Goal: Task Accomplishment & Management: Manage account settings

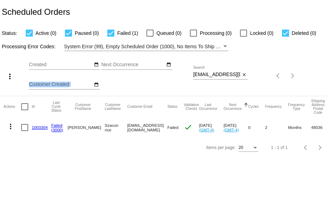
drag, startPoint x: 193, startPoint y: 75, endPoint x: 169, endPoint y: 80, distance: 24.1
click at [217, 75] on div "more_vert Sep Jan Feb Mar [DATE]" at bounding box center [165, 73] width 330 height 45
click at [198, 74] on input "[EMAIL_ADDRESS][DOMAIN_NAME]" at bounding box center [216, 75] width 47 height 6
drag, startPoint x: 193, startPoint y: 74, endPoint x: 266, endPoint y: 77, distance: 73.1
click at [266, 77] on div "more_vert Sep Jan Feb Mar [DATE]" at bounding box center [165, 73] width 330 height 45
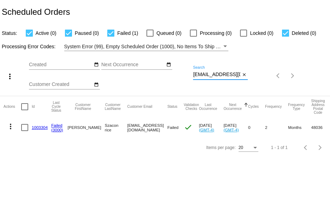
click at [192, 73] on div "Sep Jan Feb Mar Apr Su Mo" at bounding box center [111, 76] width 164 height 40
drag, startPoint x: 193, startPoint y: 74, endPoint x: 249, endPoint y: 74, distance: 55.8
click at [245, 76] on div "tcszacon@gmail.com Search close" at bounding box center [220, 73] width 55 height 14
paste input "sksleppy"
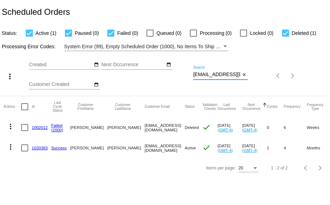
type input "sksleppy@gmail.com"
click at [41, 128] on link "1002012" at bounding box center [40, 127] width 16 height 5
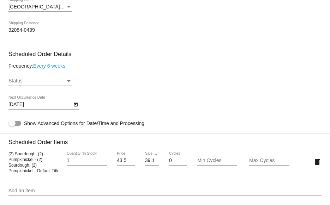
scroll to position [424, 0]
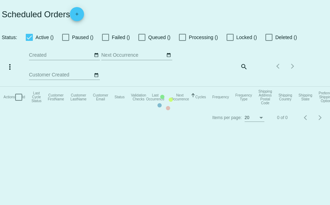
checkbox input "true"
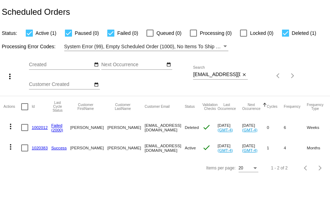
click at [41, 148] on link "1020383" at bounding box center [40, 148] width 16 height 5
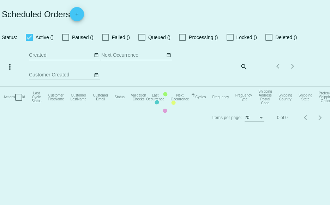
checkbox input "true"
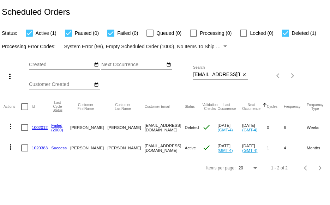
click at [285, 34] on div at bounding box center [285, 33] width 7 height 7
click at [285, 37] on input "Deleted (1)" at bounding box center [285, 37] width 0 height 0
checkbox input "false"
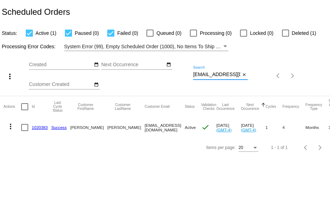
drag, startPoint x: 194, startPoint y: 75, endPoint x: 259, endPoint y: 70, distance: 65.5
click at [259, 76] on div "more_vert Sep Jan Feb Mar Apr 1" at bounding box center [165, 73] width 330 height 45
paste input "Lynde929@yahoo"
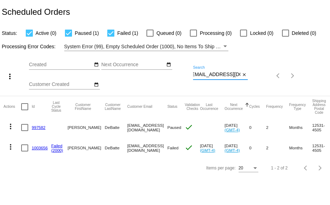
type input "Lynde929@yahoo.com"
click at [37, 128] on link "997582" at bounding box center [39, 127] width 14 height 5
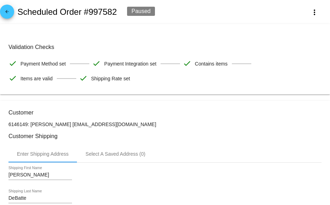
click at [6, 13] on mat-icon "arrow_back" at bounding box center [7, 13] width 8 height 8
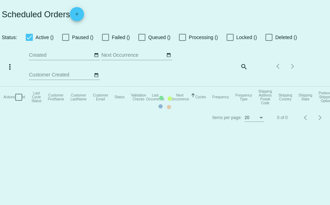
checkbox input "true"
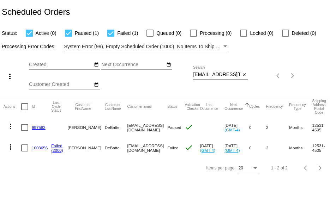
click at [36, 148] on link "1003656" at bounding box center [40, 148] width 16 height 5
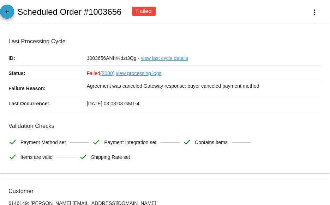
click at [6, 15] on mat-icon "arrow_back" at bounding box center [7, 13] width 8 height 8
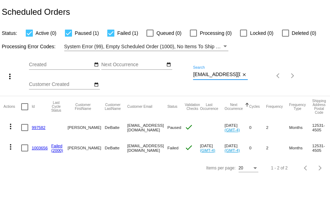
scroll to position [0, 3]
click at [276, 76] on div "more_vert Sep Jan Feb Mar Apr 1" at bounding box center [165, 73] width 330 height 45
paste input "kzsommers50@gmail"
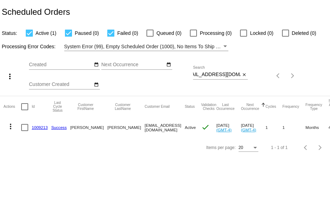
scroll to position [0, 0]
drag, startPoint x: 192, startPoint y: 75, endPoint x: 218, endPoint y: 75, distance: 26.1
click at [218, 75] on div "more_vert Sep Jan Feb Mar Apr 1" at bounding box center [165, 73] width 330 height 45
drag, startPoint x: 194, startPoint y: 74, endPoint x: 282, endPoint y: 68, distance: 88.4
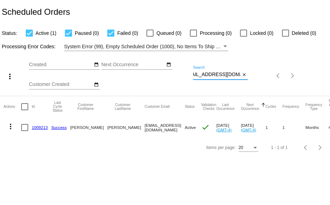
click at [263, 76] on div "more_vert Sep Jan Feb Mar Apr 1" at bounding box center [165, 73] width 330 height 45
paste input "azaebst"
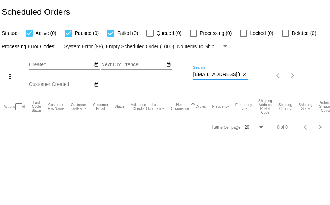
drag, startPoint x: 194, startPoint y: 74, endPoint x: 256, endPoint y: 74, distance: 62.1
click at [256, 74] on div "more_vert Sep Jan Feb Mar Apr 1" at bounding box center [165, 73] width 330 height 45
paste input "nerness01"
click at [281, 76] on div "more_vert Sep Jan Feb Mar Apr 1" at bounding box center [165, 73] width 330 height 45
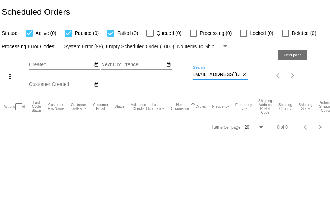
paste input "juliavanriper"
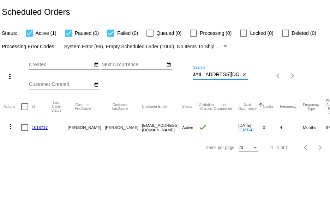
click at [10, 128] on mat-icon "more_vert" at bounding box center [10, 126] width 8 height 8
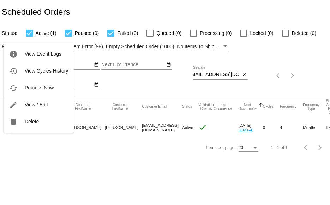
scroll to position [0, 0]
click at [22, 124] on button "delete Delete" at bounding box center [39, 121] width 70 height 17
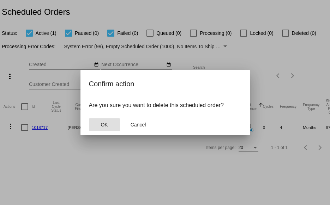
click at [100, 124] on button "OK" at bounding box center [104, 125] width 31 height 13
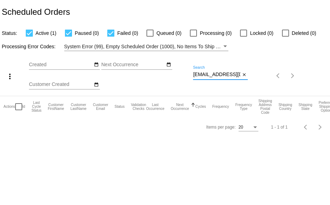
scroll to position [0, 7]
click at [275, 74] on div "more_vert Sep Jan Feb Mar Apr 1" at bounding box center [165, 73] width 330 height 45
paste input "lisae8023@comcast.net"
drag, startPoint x: 193, startPoint y: 74, endPoint x: 256, endPoint y: 65, distance: 63.1
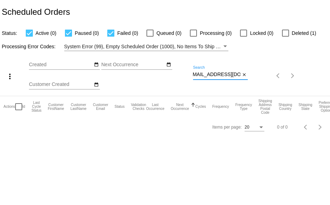
click at [251, 75] on div "more_vert Sep Jan Feb Mar Apr 1" at bounding box center [165, 73] width 330 height 45
paste input "Danniotto@aol.com"
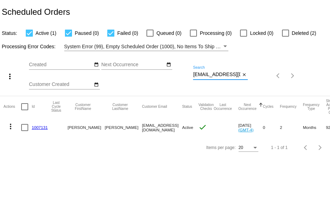
drag, startPoint x: 194, startPoint y: 74, endPoint x: 239, endPoint y: 68, distance: 45.3
click at [238, 68] on div "Danniotto@aol.com Search" at bounding box center [216, 73] width 47 height 14
paste input "kyrasma2@yahoo"
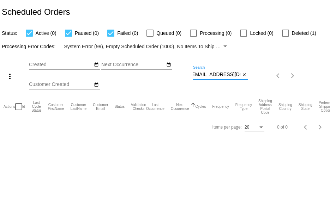
drag, startPoint x: 193, startPoint y: 75, endPoint x: 251, endPoint y: 80, distance: 57.7
click at [248, 80] on div "more_vert Sep Jan Feb Mar Apr 1" at bounding box center [165, 73] width 330 height 45
paste input "boatwm1"
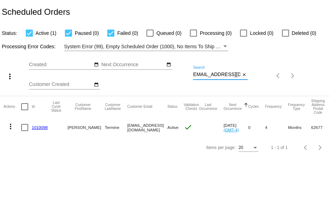
click at [11, 127] on mat-icon "more_vert" at bounding box center [10, 126] width 8 height 8
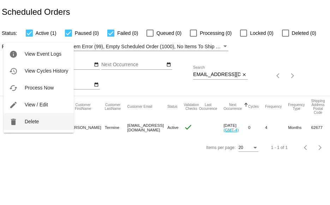
scroll to position [0, 0]
click at [44, 120] on button "delete Delete" at bounding box center [39, 121] width 70 height 17
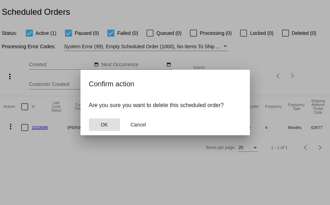
click at [102, 125] on span "OK" at bounding box center [104, 125] width 7 height 6
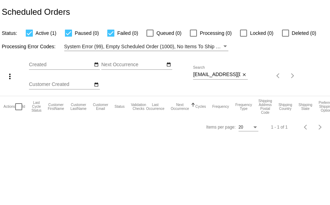
click at [192, 74] on div "Sep Jan Feb Mar Apr Su Mo" at bounding box center [111, 76] width 164 height 40
drag, startPoint x: 193, startPoint y: 74, endPoint x: 285, endPoint y: 87, distance: 92.6
click at [285, 87] on div "more_vert Sep Jan Feb Mar Apr 1" at bounding box center [165, 73] width 330 height 45
paste input "windin88@gmail"
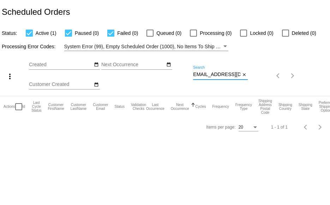
scroll to position [0, 0]
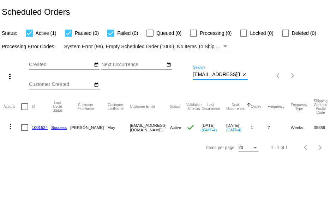
drag, startPoint x: 194, startPoint y: 74, endPoint x: 265, endPoint y: 79, distance: 71.5
click at [265, 79] on div "more_vert Sep Jan Feb Mar Apr 1" at bounding box center [165, 73] width 330 height 45
paste input "stable237@yahoo"
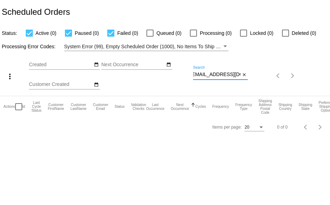
drag, startPoint x: 193, startPoint y: 75, endPoint x: 267, endPoint y: 82, distance: 74.1
click at [250, 82] on div "more_vert Sep Jan Feb Mar Apr 1" at bounding box center [165, 73] width 330 height 45
paste input "theresa_jeter"
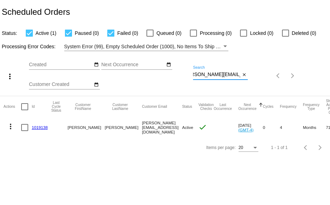
type input "theresa_jeter@yahoo.com"
click at [11, 127] on mat-icon "more_vert" at bounding box center [10, 126] width 8 height 8
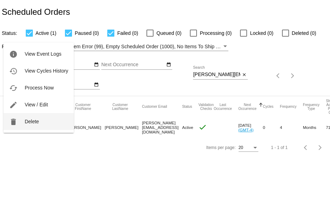
click at [29, 120] on span "Delete" at bounding box center [32, 122] width 14 height 6
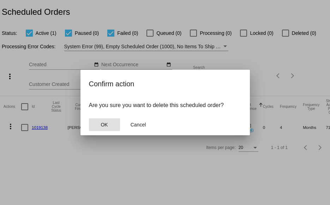
click at [106, 122] on span "OK" at bounding box center [104, 125] width 7 height 6
